Goal: Communication & Community: Answer question/provide support

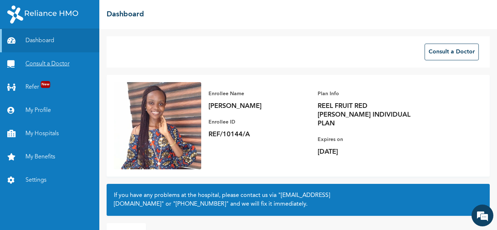
click at [37, 66] on link "Consult a Doctor" at bounding box center [49, 63] width 99 height 23
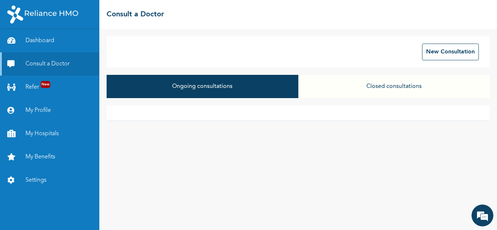
click at [422, 90] on button "Closed consultations" at bounding box center [393, 86] width 191 height 23
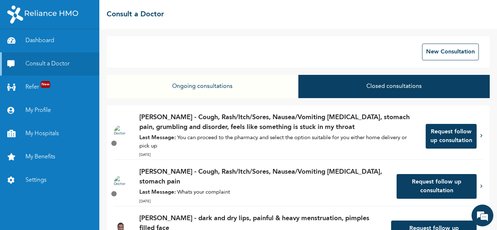
click at [349, 144] on p "Last Message: You can proceed to the pharmacy and select the option suitable fo…" at bounding box center [278, 142] width 279 height 16
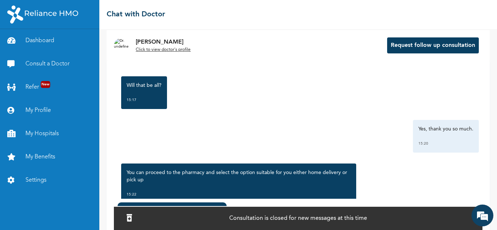
scroll to position [1083, 0]
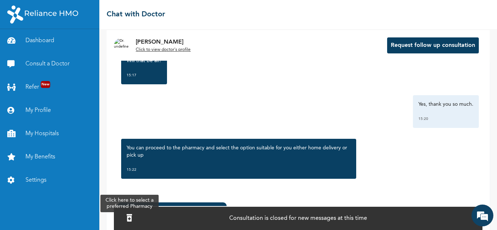
click at [136, 219] on div at bounding box center [129, 219] width 13 height 16
click at [136, 211] on div at bounding box center [129, 219] width 13 height 16
click at [132, 217] on icon at bounding box center [129, 218] width 5 height 7
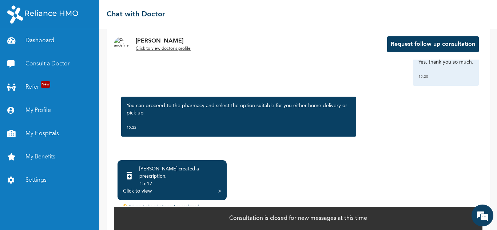
scroll to position [54, 0]
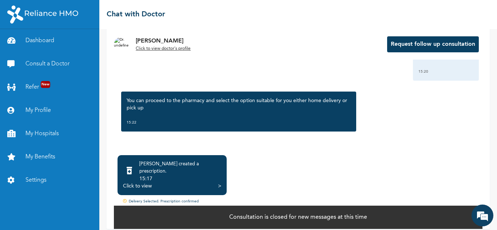
click at [158, 183] on div "Click to view >" at bounding box center [172, 186] width 98 height 7
click at [219, 183] on div ">" at bounding box center [219, 186] width 3 height 7
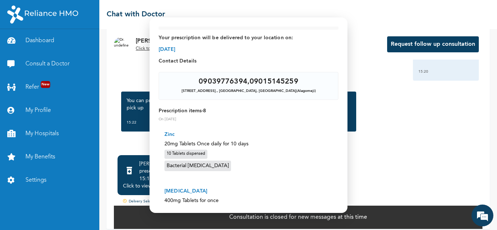
scroll to position [0, 0]
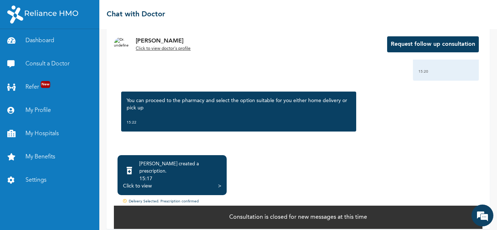
click at [219, 20] on div "☰ Chat with Doctor" at bounding box center [298, 14] width 398 height 29
click at [131, 183] on div "Click to view" at bounding box center [137, 186] width 29 height 7
